Goal: Submit feedback/report problem

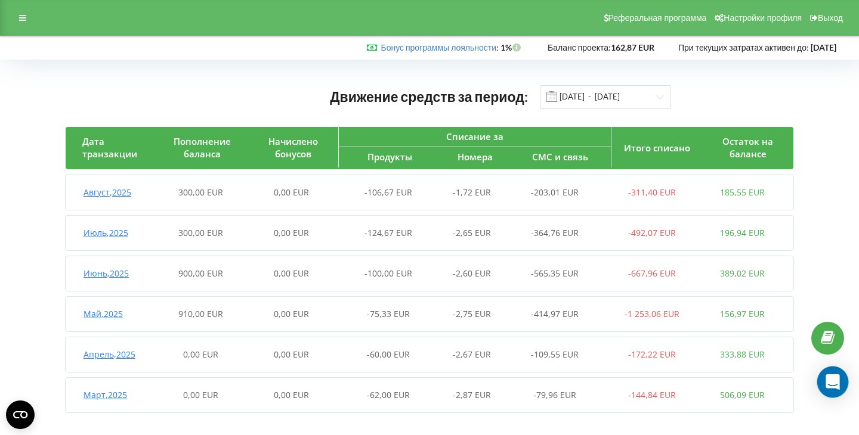
click at [843, 384] on div "Open Intercom Messenger" at bounding box center [833, 383] width 32 height 32
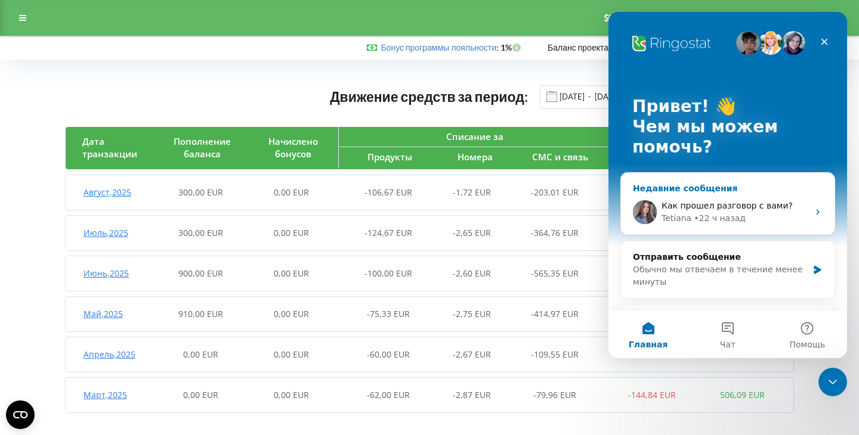
click at [703, 209] on span "Как прошел разговор с вами?" at bounding box center [727, 206] width 131 height 10
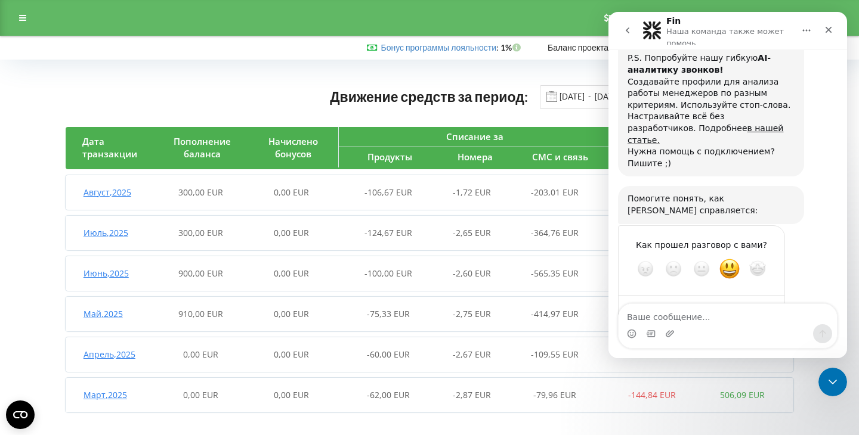
scroll to position [1157, 0]
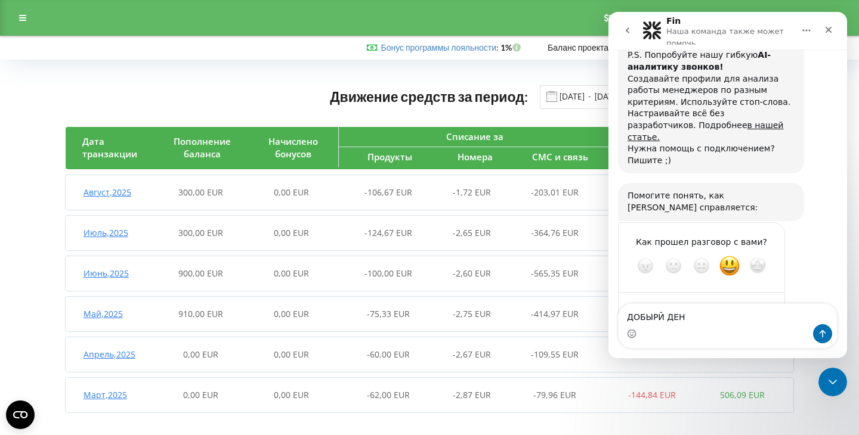
type textarea "ДОБЫРЙ ДЕНЬ"
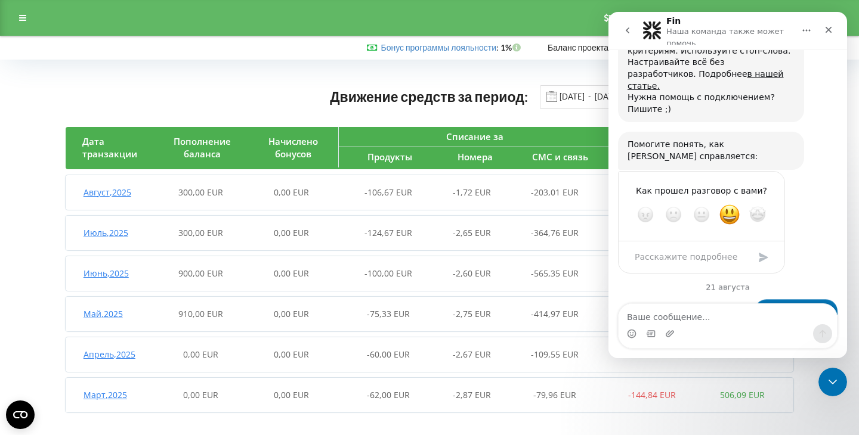
scroll to position [1225, 0]
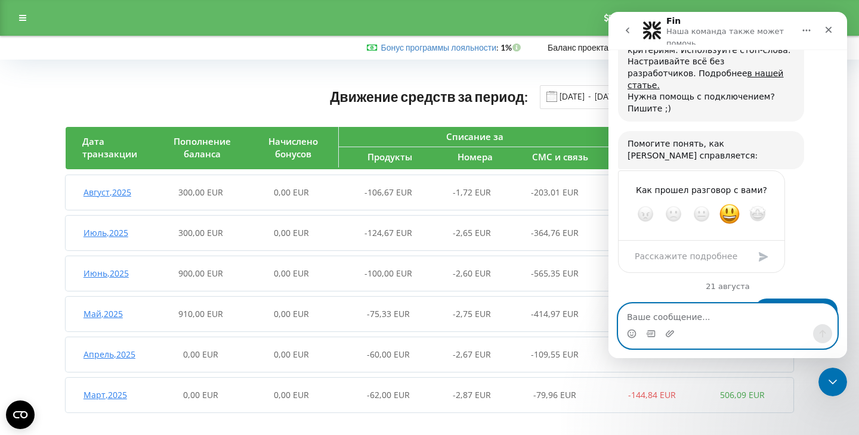
paste textarea "390508732075"
type textarea "390508732075"
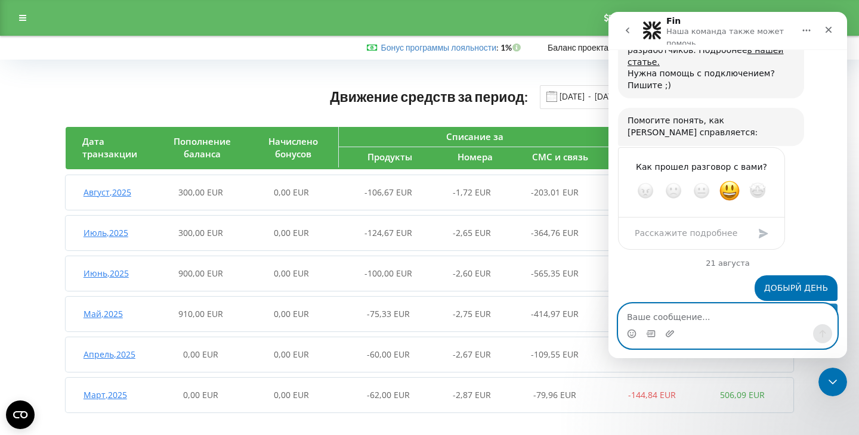
scroll to position [1253, 0]
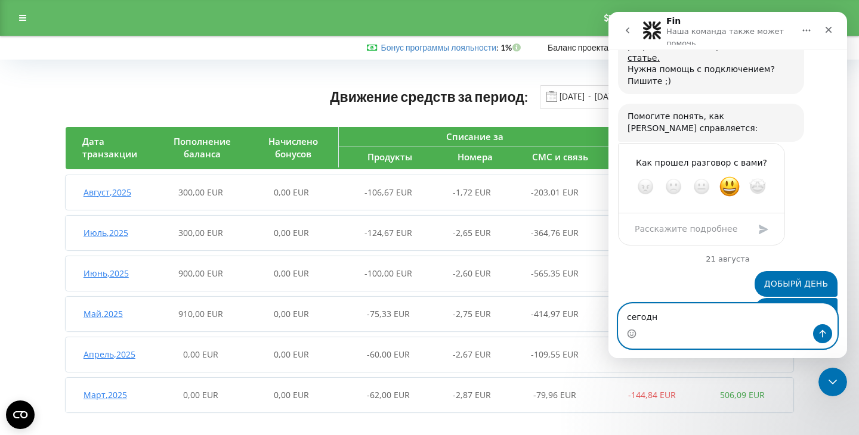
type textarea "[DATE]"
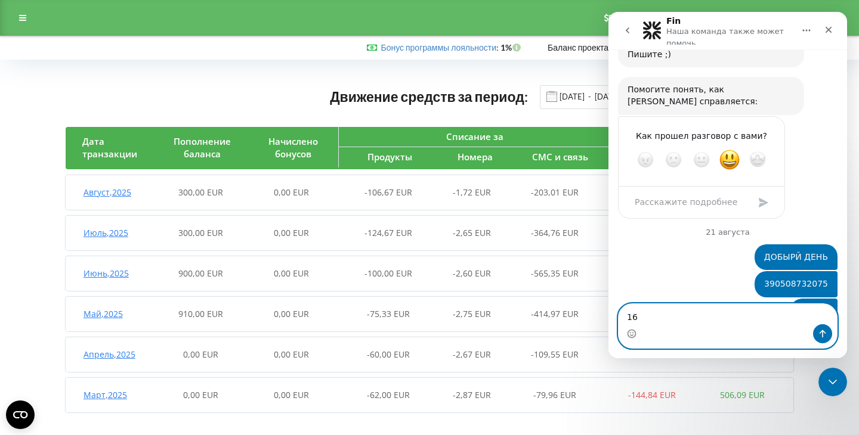
scroll to position [1325, 0]
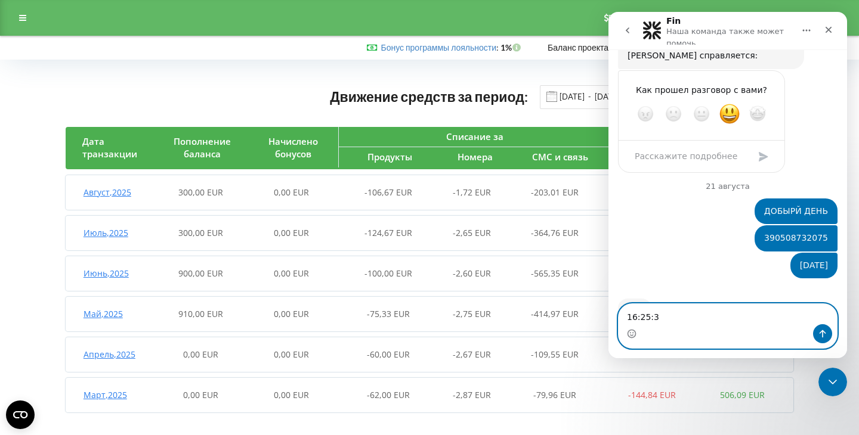
type textarea "16:25:31"
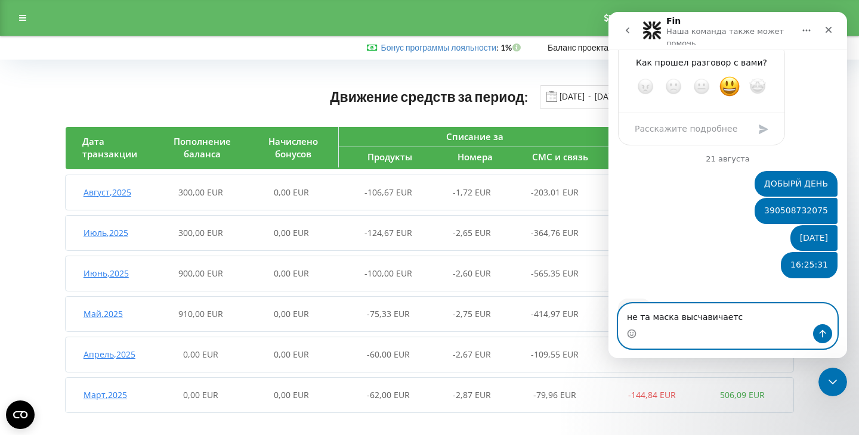
type textarea "не та маска высчавичается"
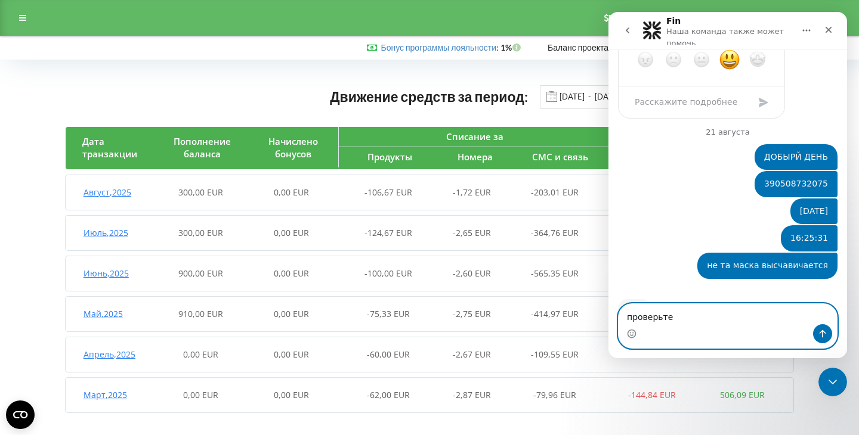
scroll to position [1334, 0]
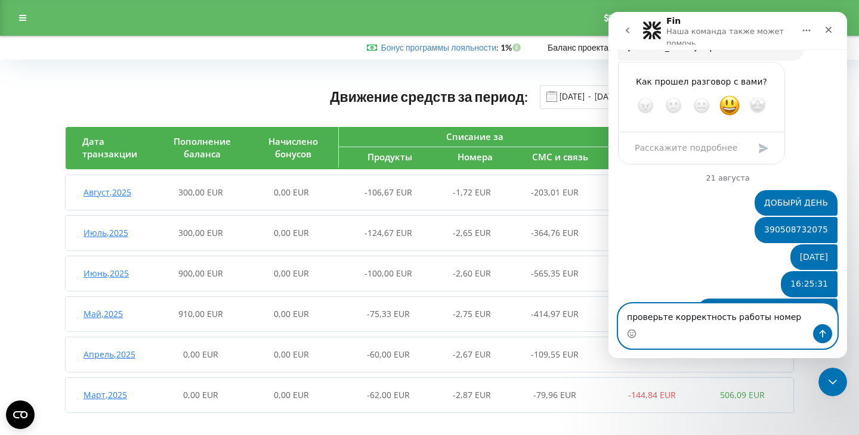
type textarea "проверьте корректность работы номера"
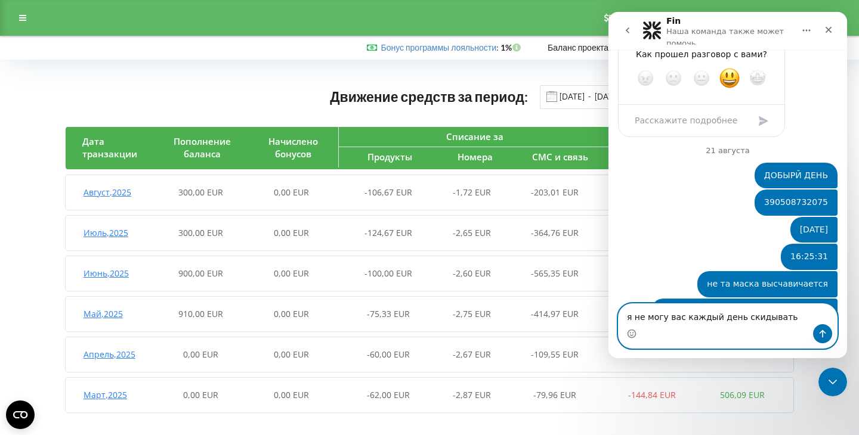
scroll to position [1407, 0]
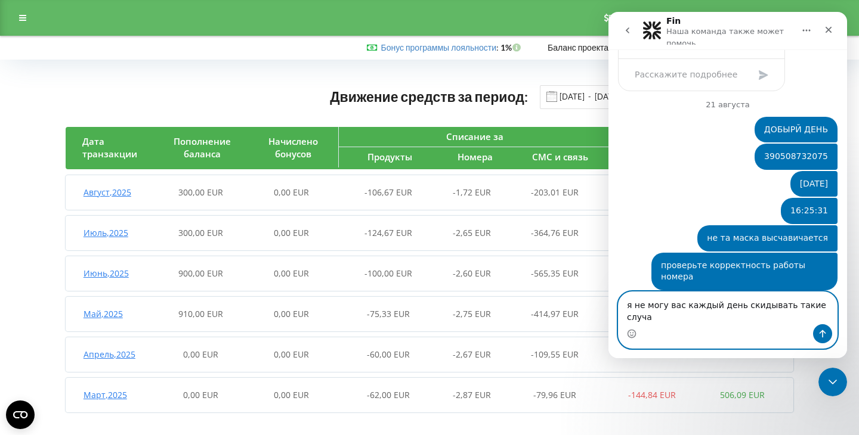
type textarea "я не могу вас каждый день скидывать такие случаи"
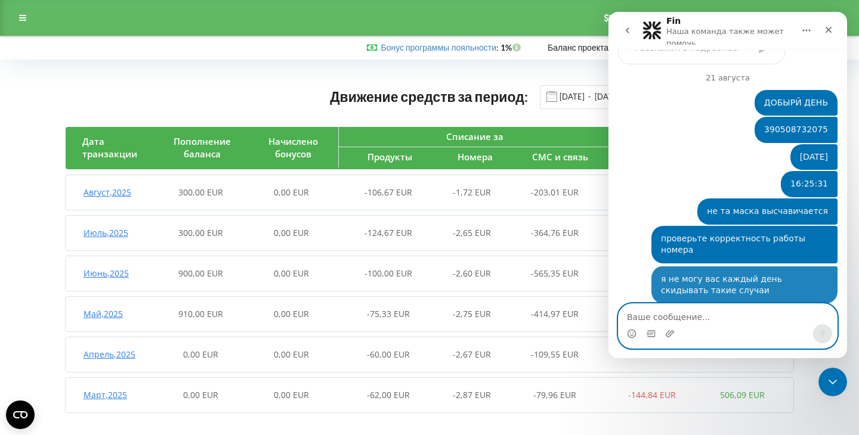
scroll to position [1446, 0]
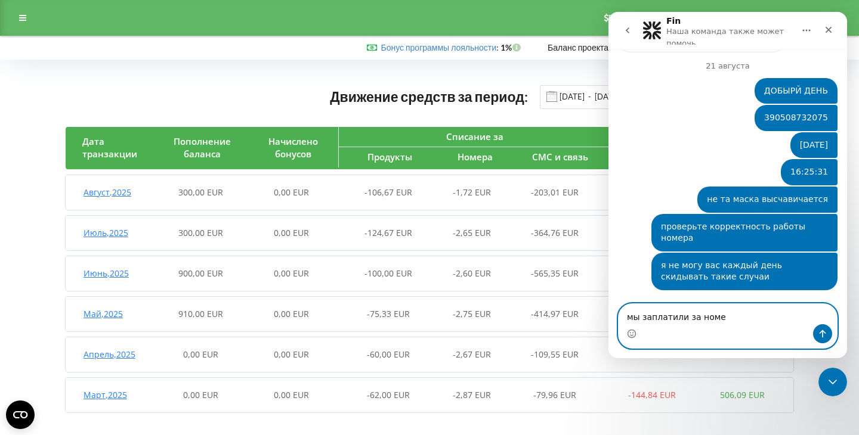
type textarea "мы заплатили за номер"
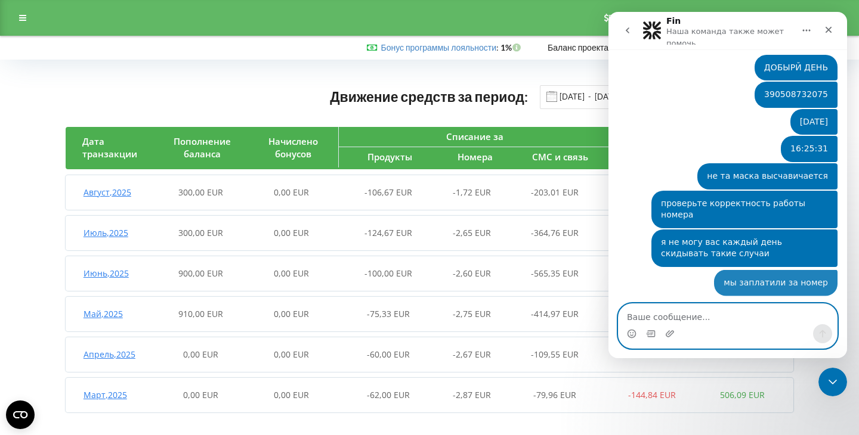
scroll to position [1473, 0]
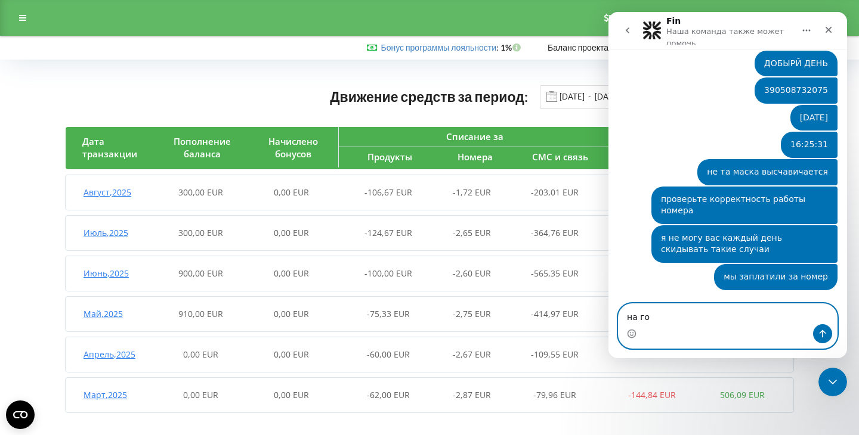
type textarea "на год"
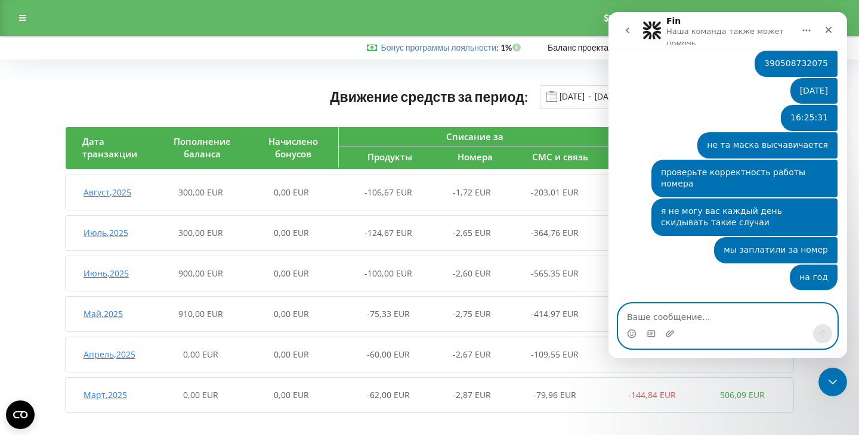
scroll to position [1454, 0]
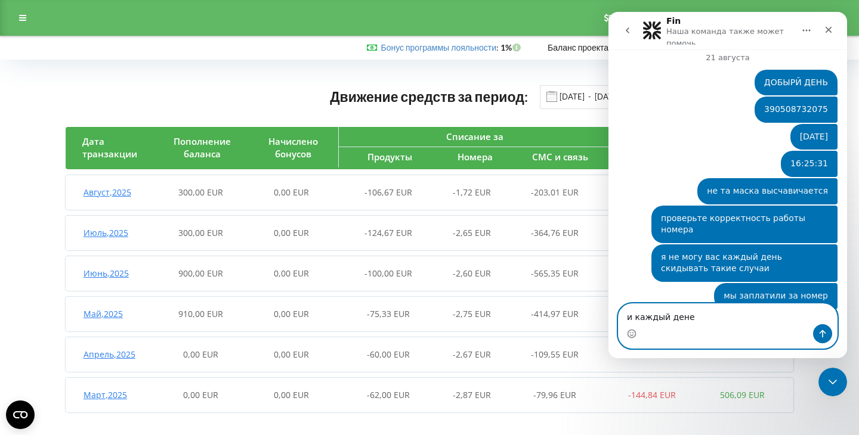
type textarea "и каждый ден"
type textarea "то не дозвон"
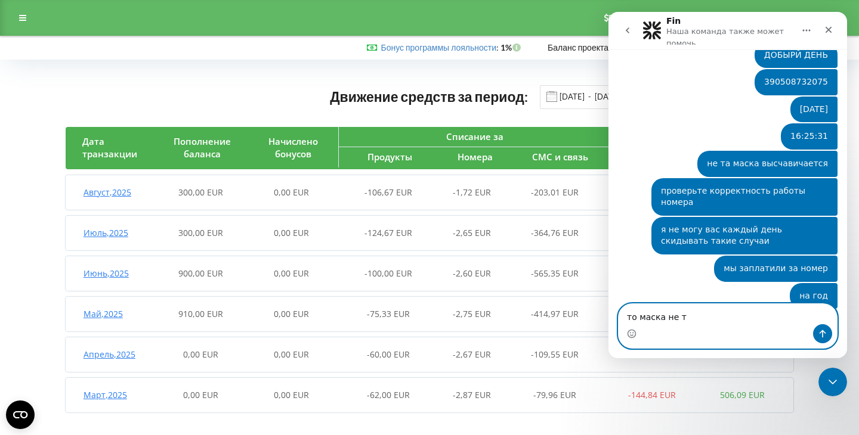
type textarea "то маска не та"
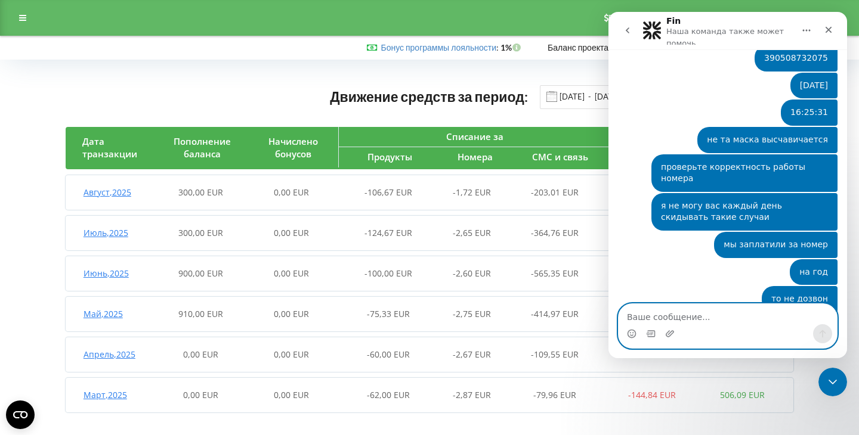
scroll to position [1509, 0]
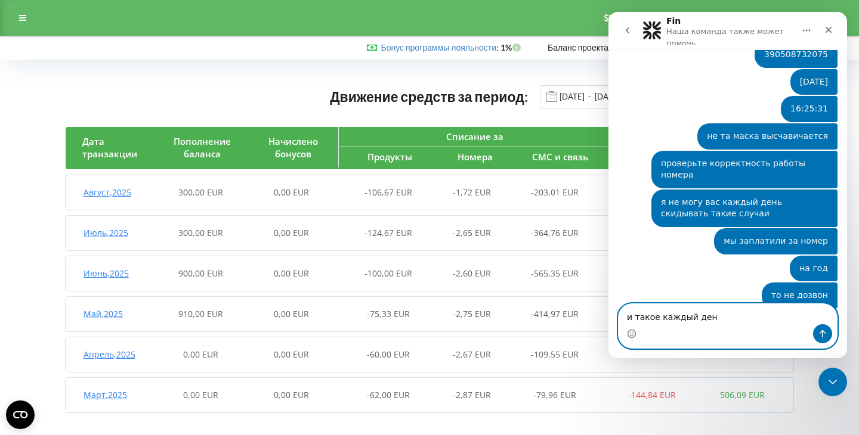
type textarea "и такое каждый день"
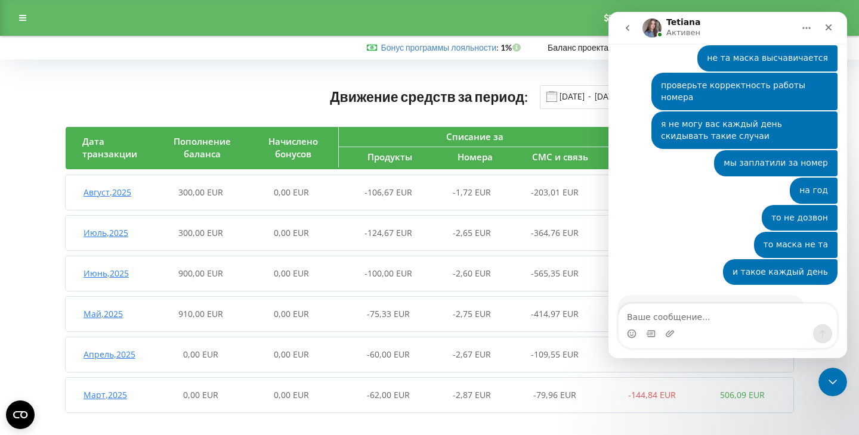
scroll to position [1590, 0]
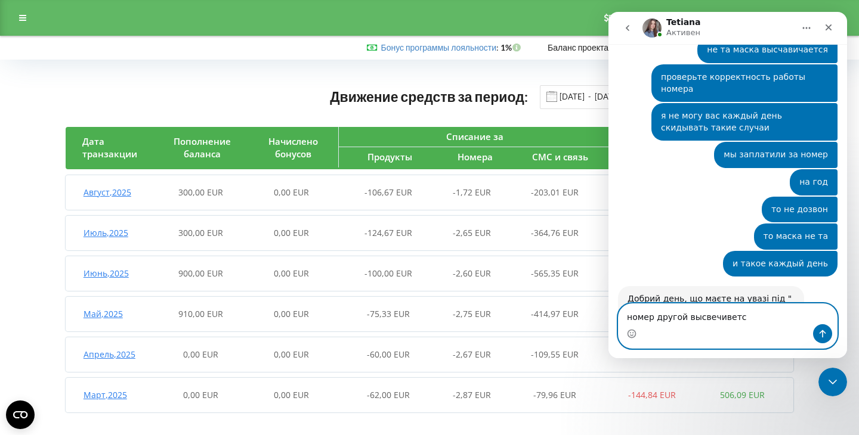
type textarea "номер другой высвечивется"
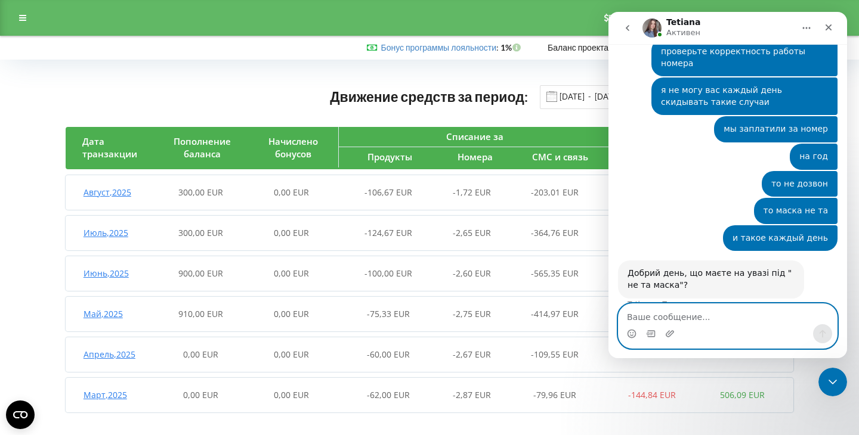
scroll to position [1625, 0]
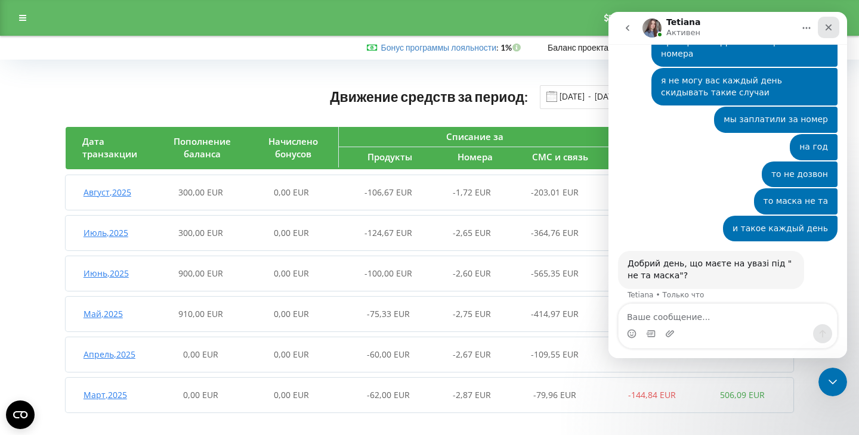
click at [826, 35] on div "Закрыть" at bounding box center [828, 27] width 21 height 21
